Goal: Task Accomplishment & Management: Use online tool/utility

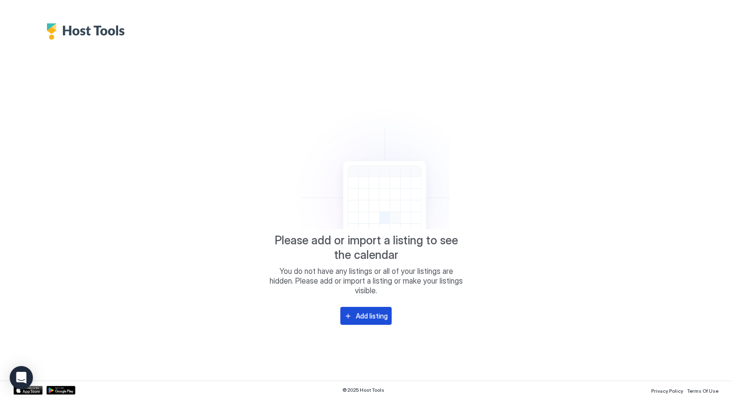
click at [366, 314] on div "Add listing" at bounding box center [372, 316] width 32 height 10
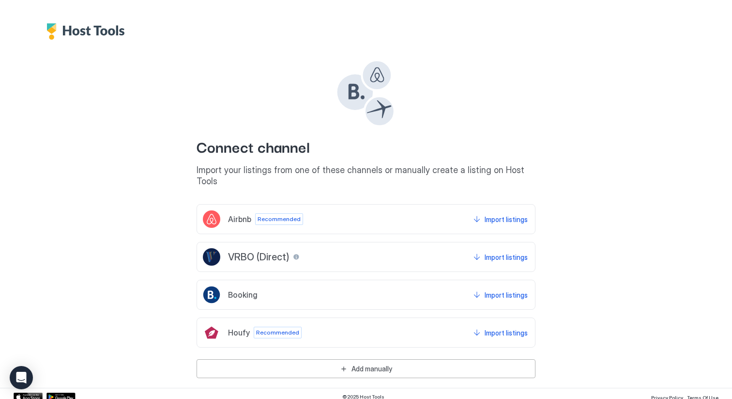
click at [403, 210] on div "Airbnb Recommended Import listings" at bounding box center [366, 219] width 339 height 30
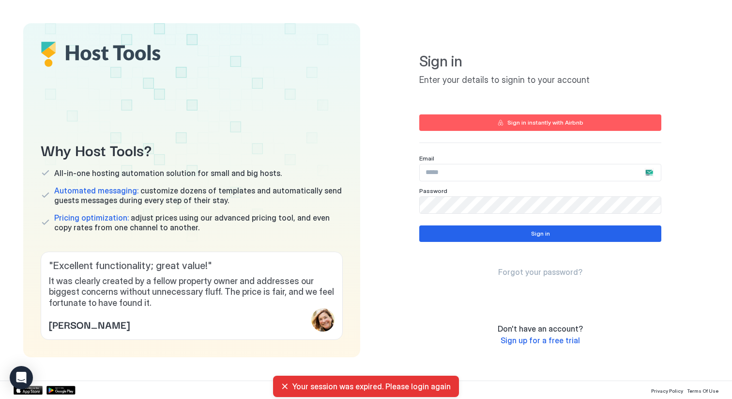
type input "**********"
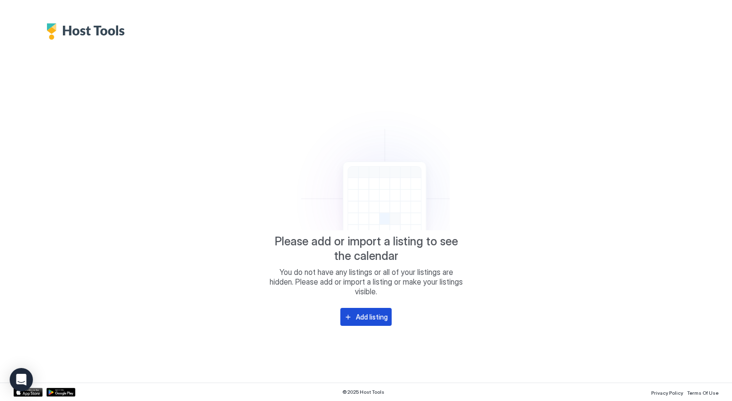
click at [365, 311] on button "Add listing" at bounding box center [366, 317] width 51 height 18
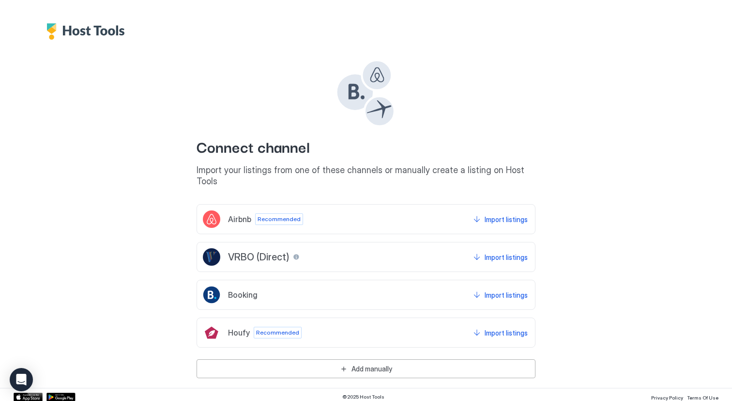
click at [344, 205] on div "Airbnb Recommended Import listings" at bounding box center [366, 219] width 339 height 30
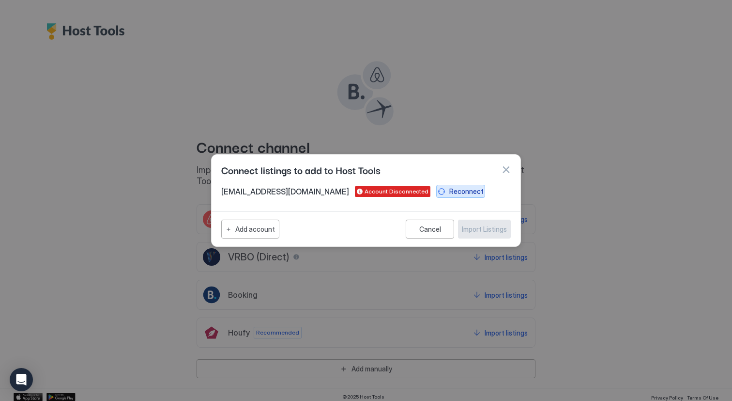
click at [450, 189] on div "Reconnect" at bounding box center [467, 191] width 34 height 10
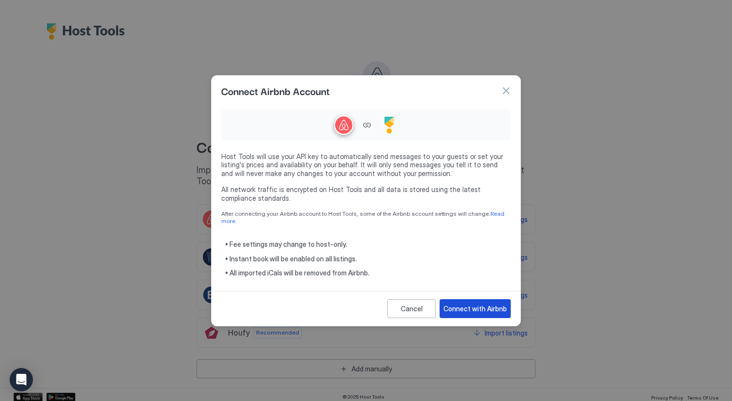
click at [467, 303] on div "Connect with Airbnb" at bounding box center [475, 308] width 63 height 10
